Goal: Check status: Check status

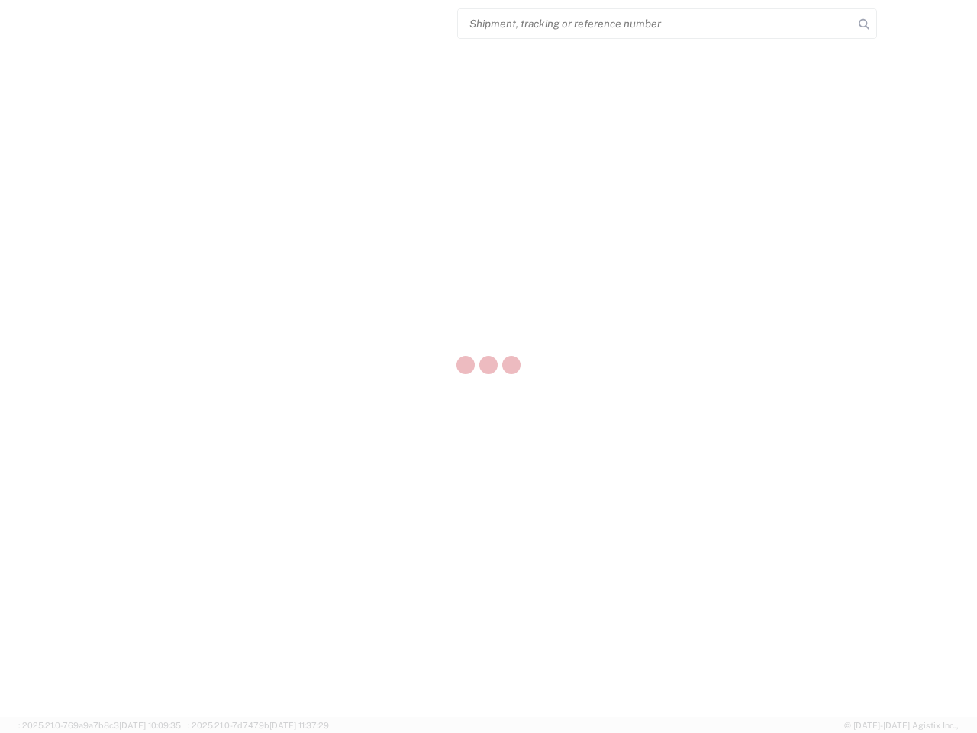
select select "US"
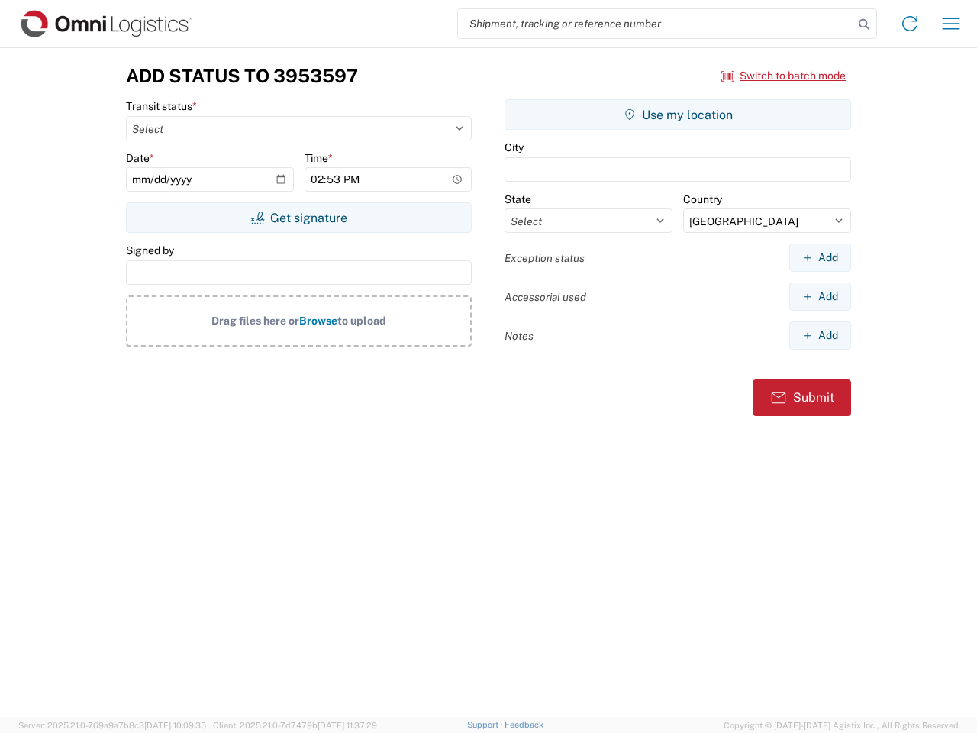
click at [656, 24] on input "search" at bounding box center [655, 23] width 395 height 29
click at [864, 24] on icon at bounding box center [863, 24] width 21 height 21
click at [910, 24] on icon at bounding box center [910, 23] width 24 height 24
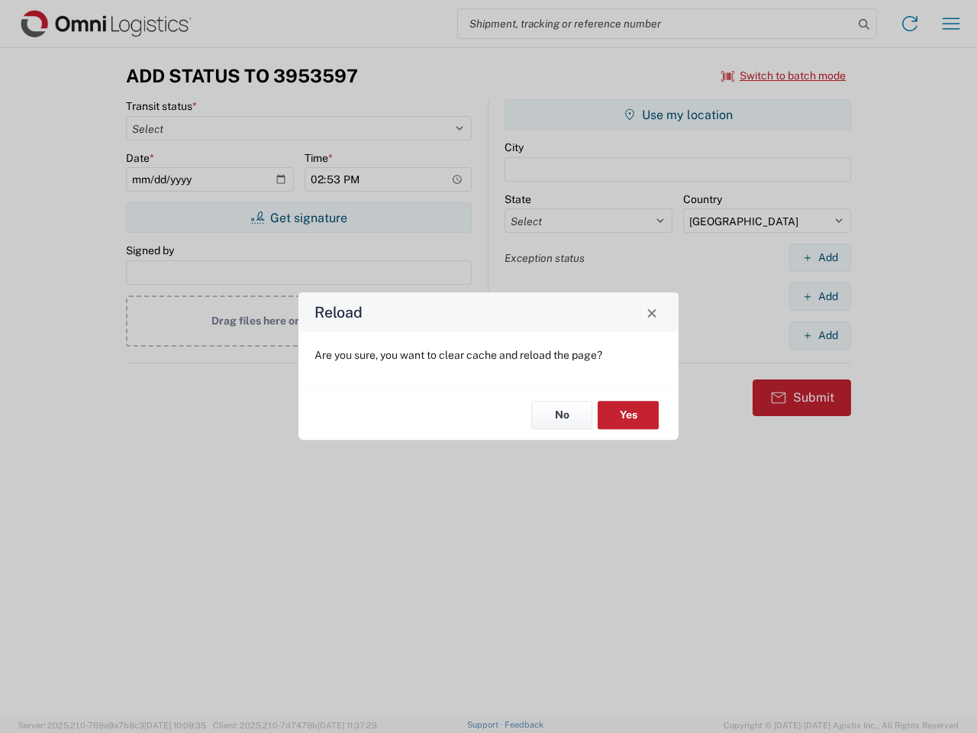
click at [784, 76] on div "Reload Are you sure, you want to clear cache and reload the page? No Yes" at bounding box center [488, 366] width 977 height 733
click at [298, 218] on div "Reload Are you sure, you want to clear cache and reload the page? No Yes" at bounding box center [488, 366] width 977 height 733
click at [678, 115] on div "Reload Are you sure, you want to clear cache and reload the page? No Yes" at bounding box center [488, 366] width 977 height 733
click at [820, 257] on div "Reload Are you sure, you want to clear cache and reload the page? No Yes" at bounding box center [488, 366] width 977 height 733
click at [820, 296] on div "Reload Are you sure, you want to clear cache and reload the page? No Yes" at bounding box center [488, 366] width 977 height 733
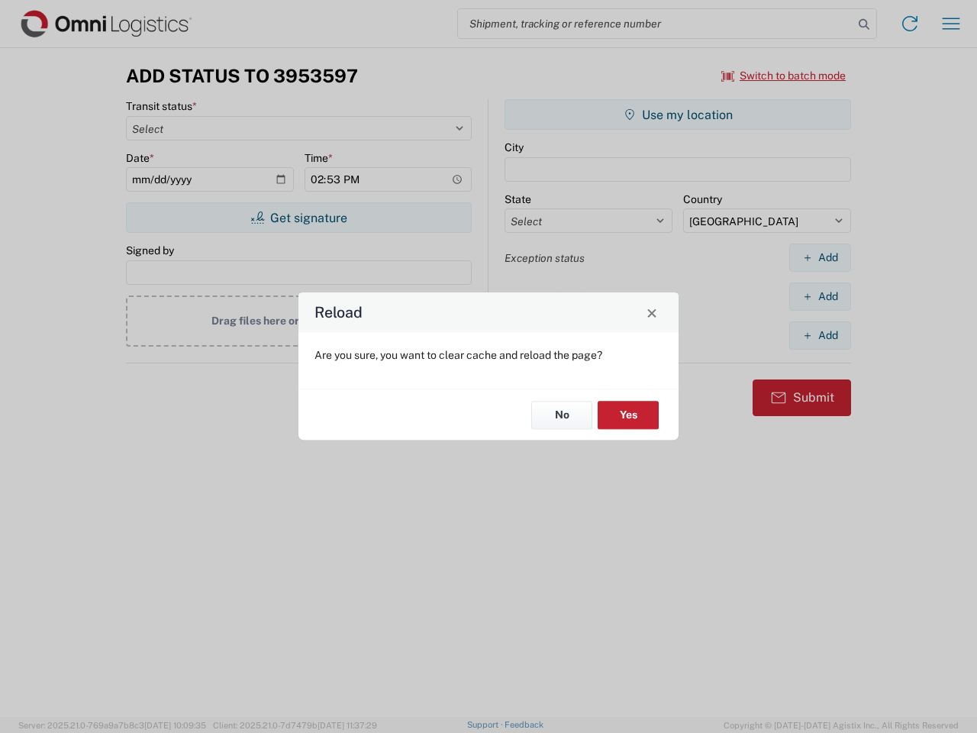
click at [820, 335] on div "Reload Are you sure, you want to clear cache and reload the page? No Yes" at bounding box center [488, 366] width 977 height 733
